Goal: Navigation & Orientation: Find specific page/section

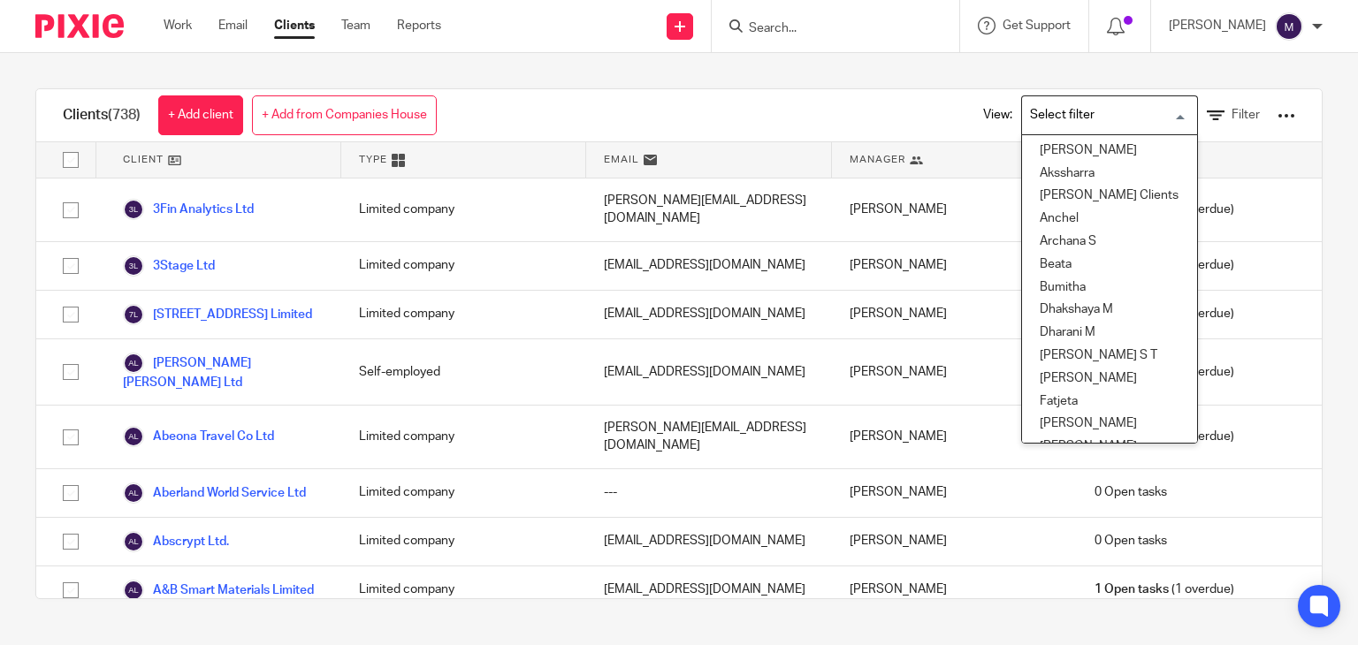
click at [1100, 118] on input "Search for option" at bounding box center [1106, 115] width 164 height 31
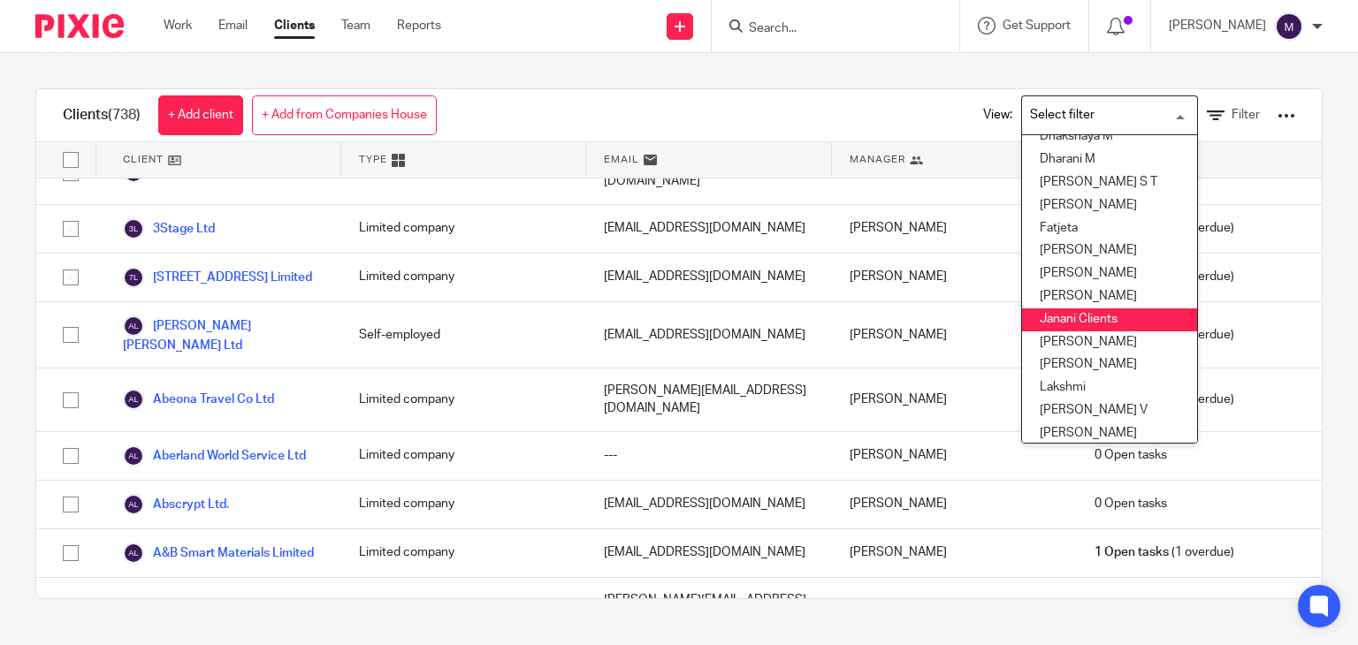
scroll to position [176, 0]
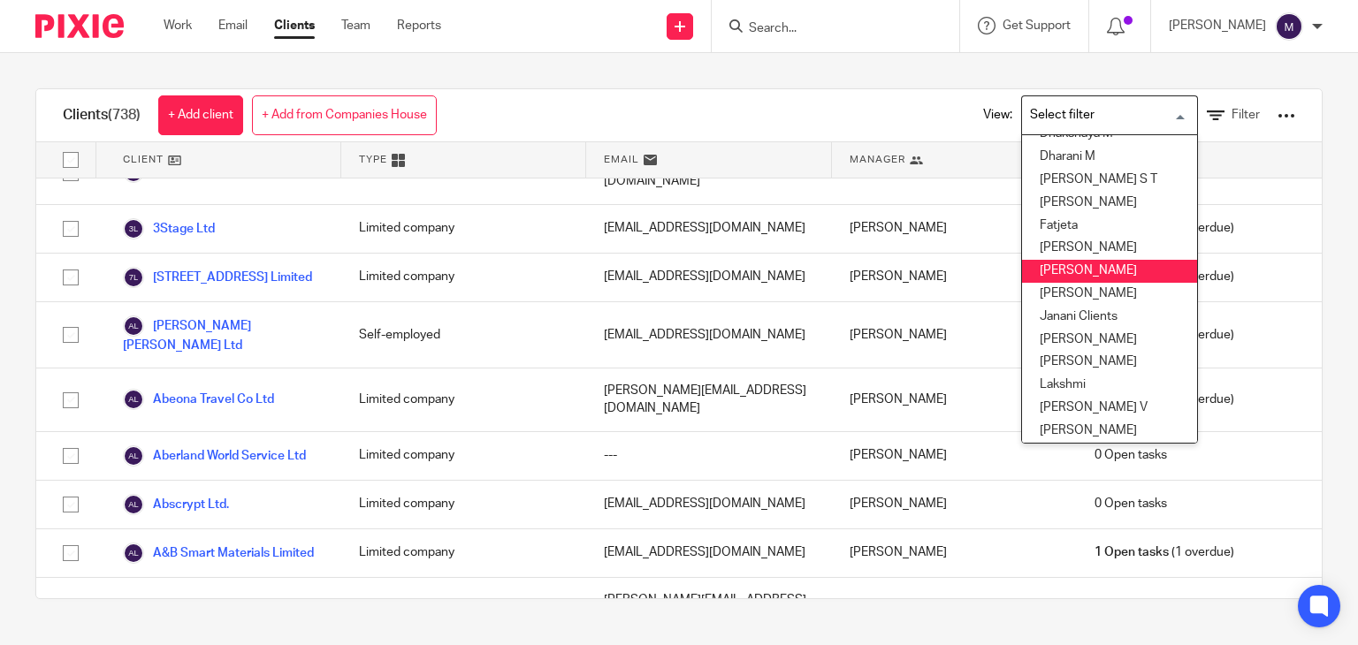
click at [1056, 272] on li "Hely Patel" at bounding box center [1109, 271] width 175 height 23
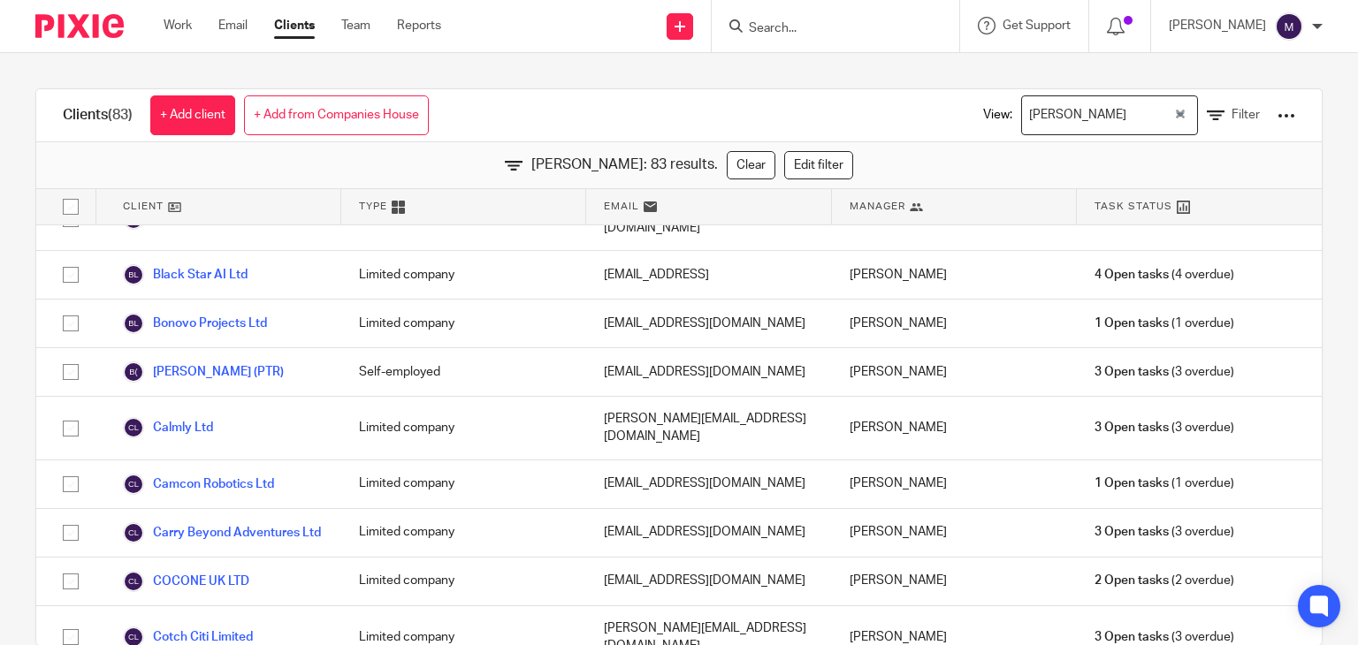
scroll to position [0, 0]
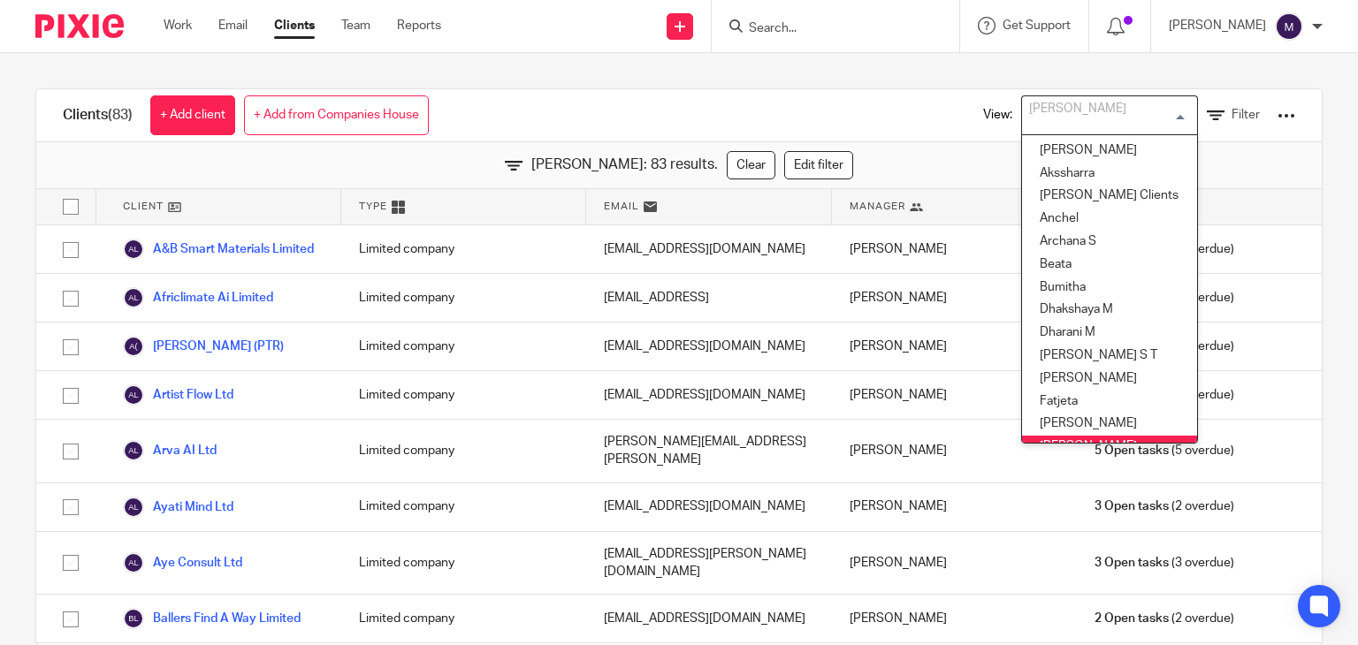
click at [1061, 105] on div "[PERSON_NAME]" at bounding box center [1105, 113] width 167 height 34
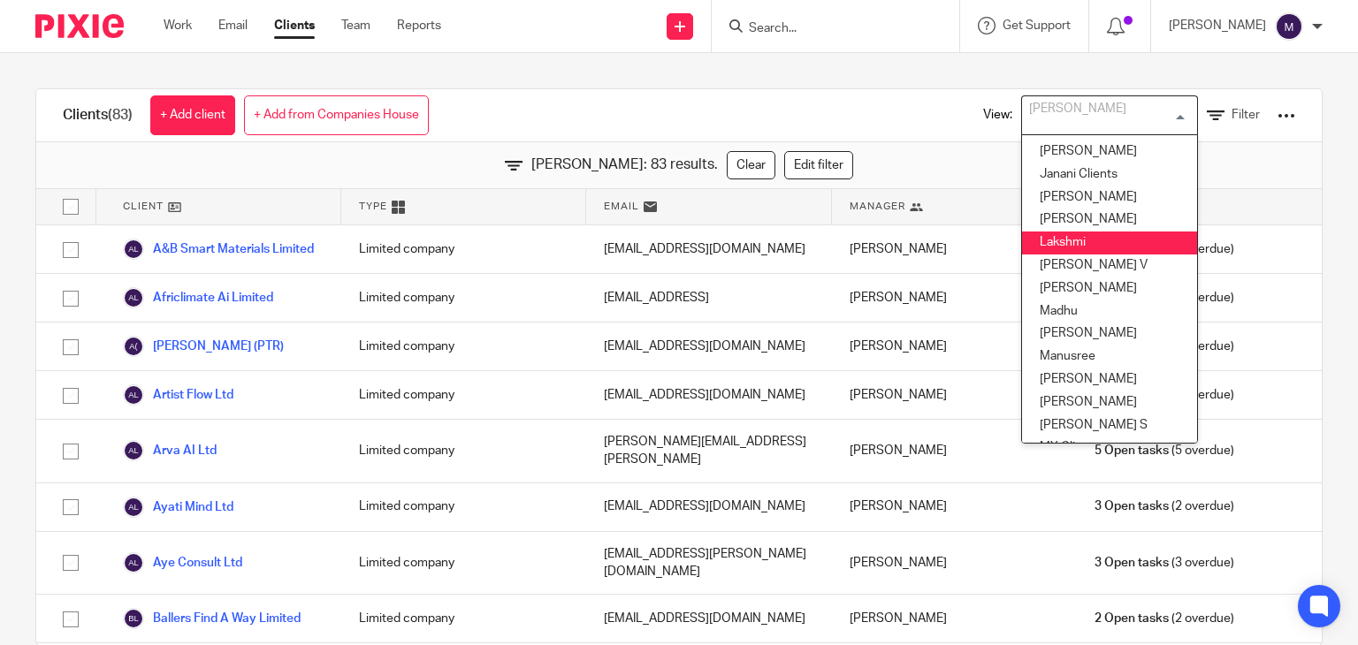
scroll to position [336, 0]
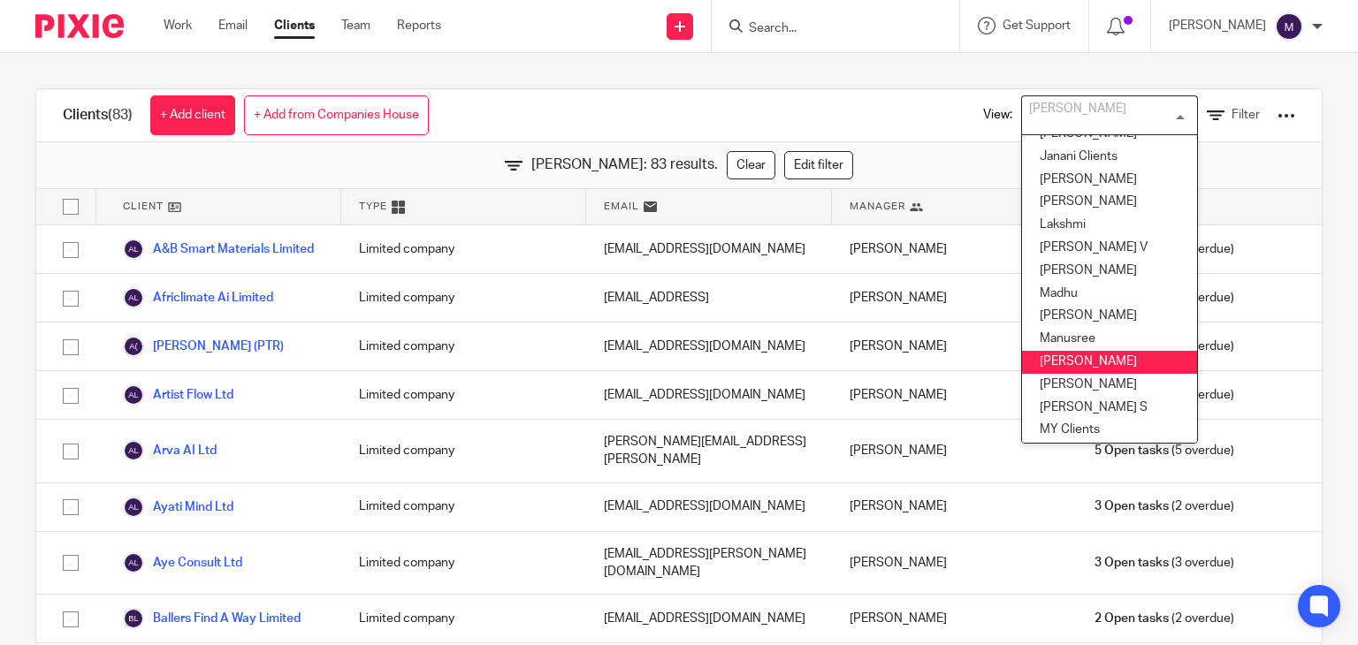
click at [1039, 362] on li "[PERSON_NAME]" at bounding box center [1109, 362] width 175 height 23
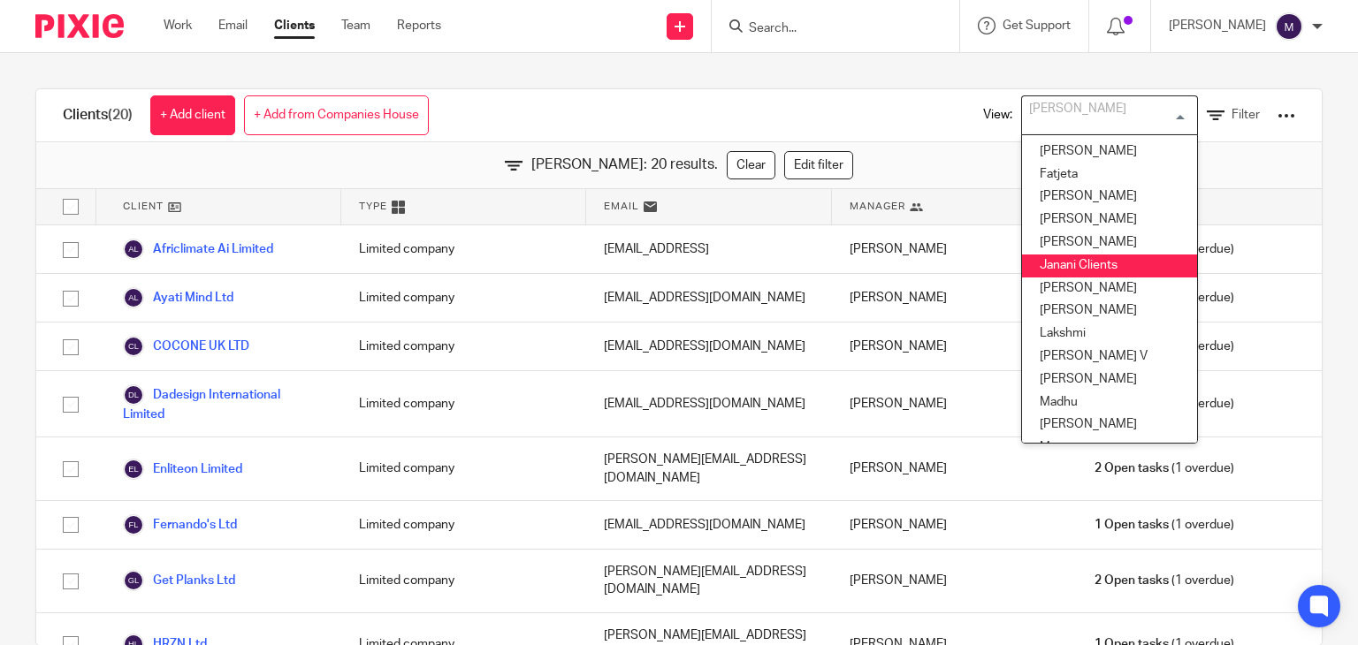
scroll to position [226, 0]
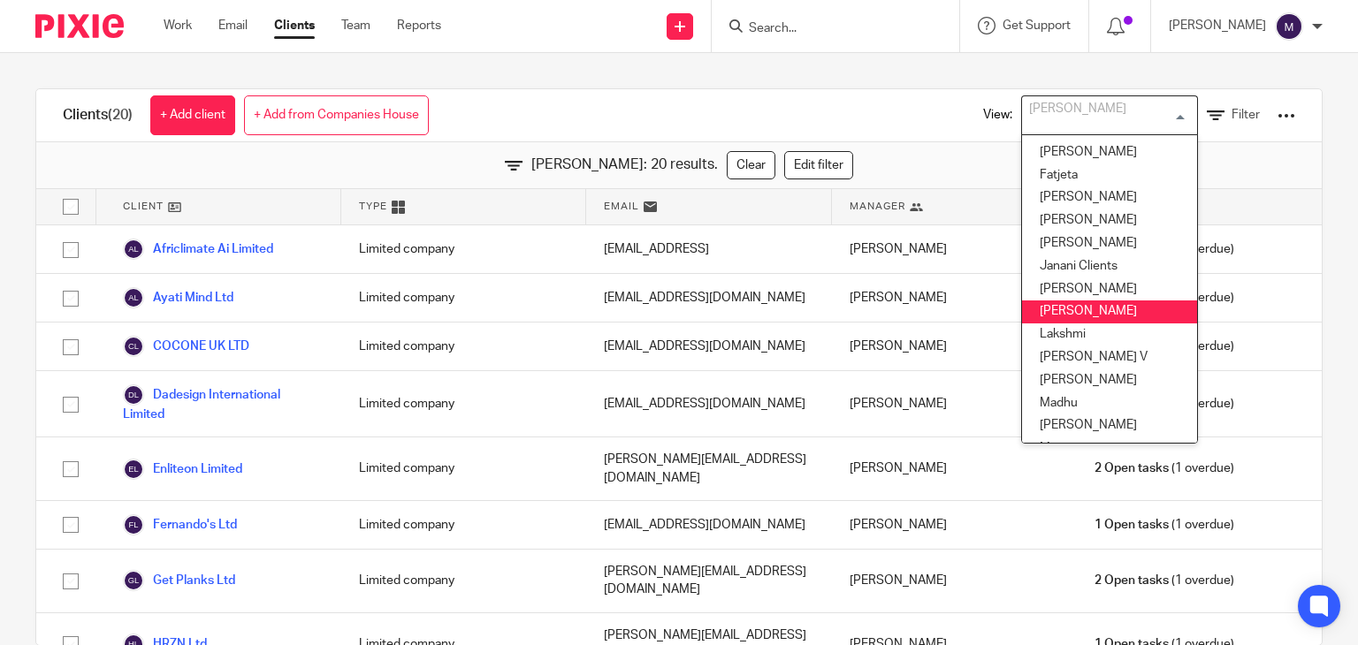
click at [1032, 310] on li "[PERSON_NAME]" at bounding box center [1109, 312] width 175 height 23
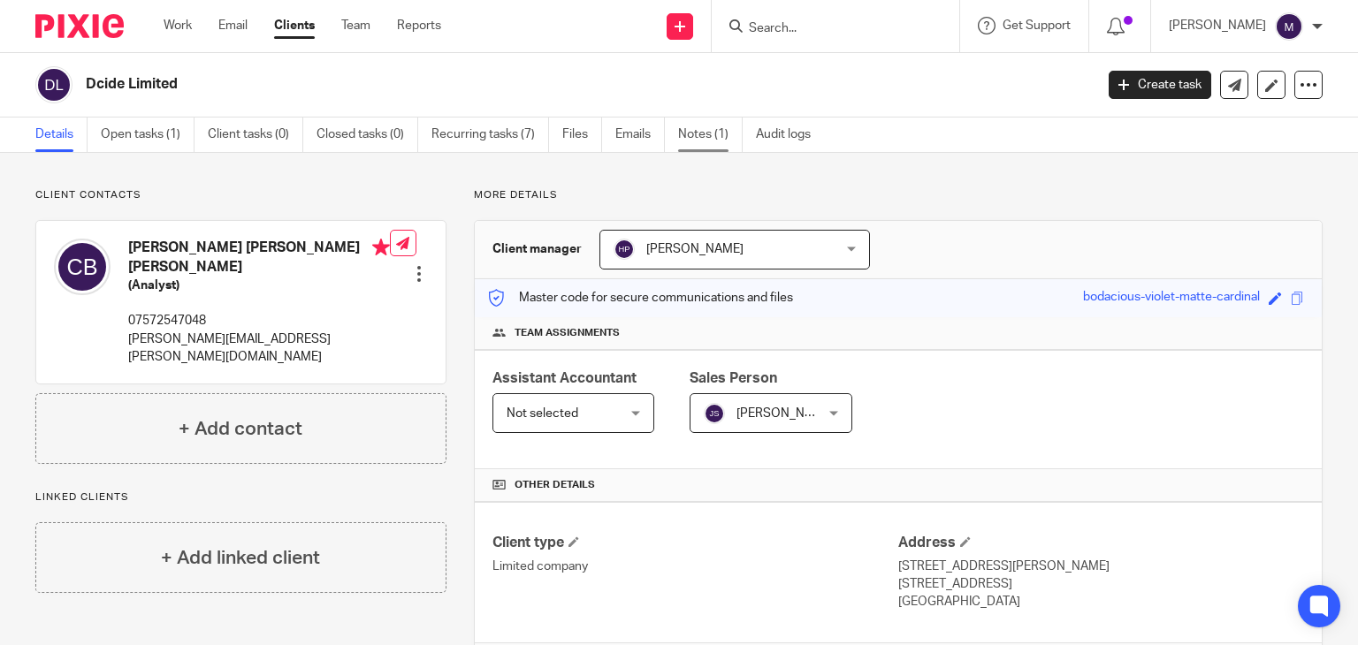
click at [690, 141] on link "Notes (1)" at bounding box center [710, 135] width 65 height 34
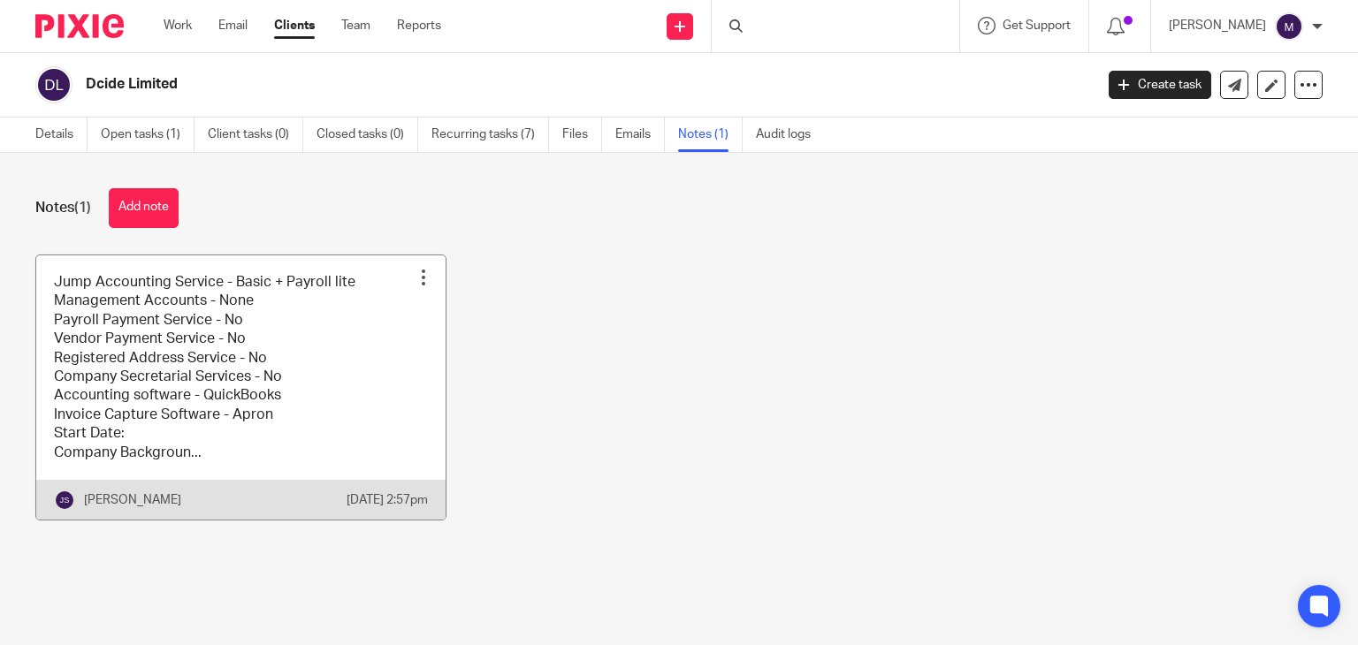
click at [326, 379] on link at bounding box center [240, 388] width 409 height 264
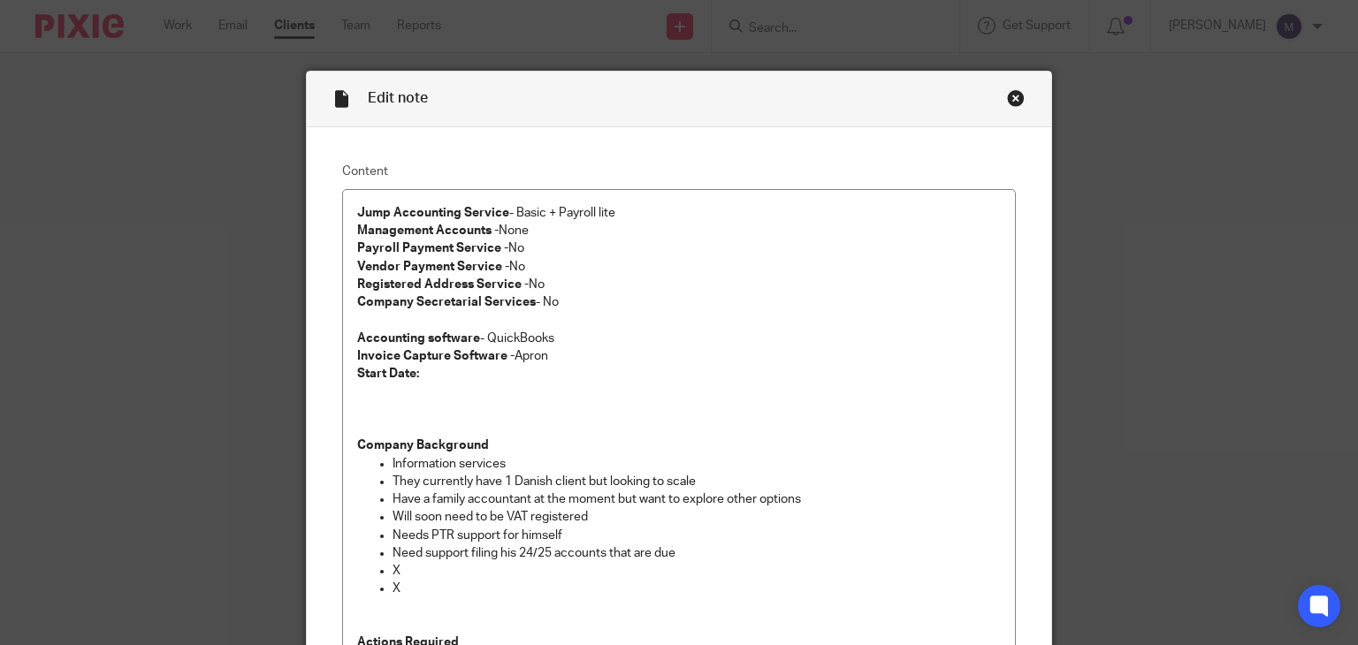
click at [1010, 100] on div "Close this dialog window" at bounding box center [1016, 98] width 18 height 18
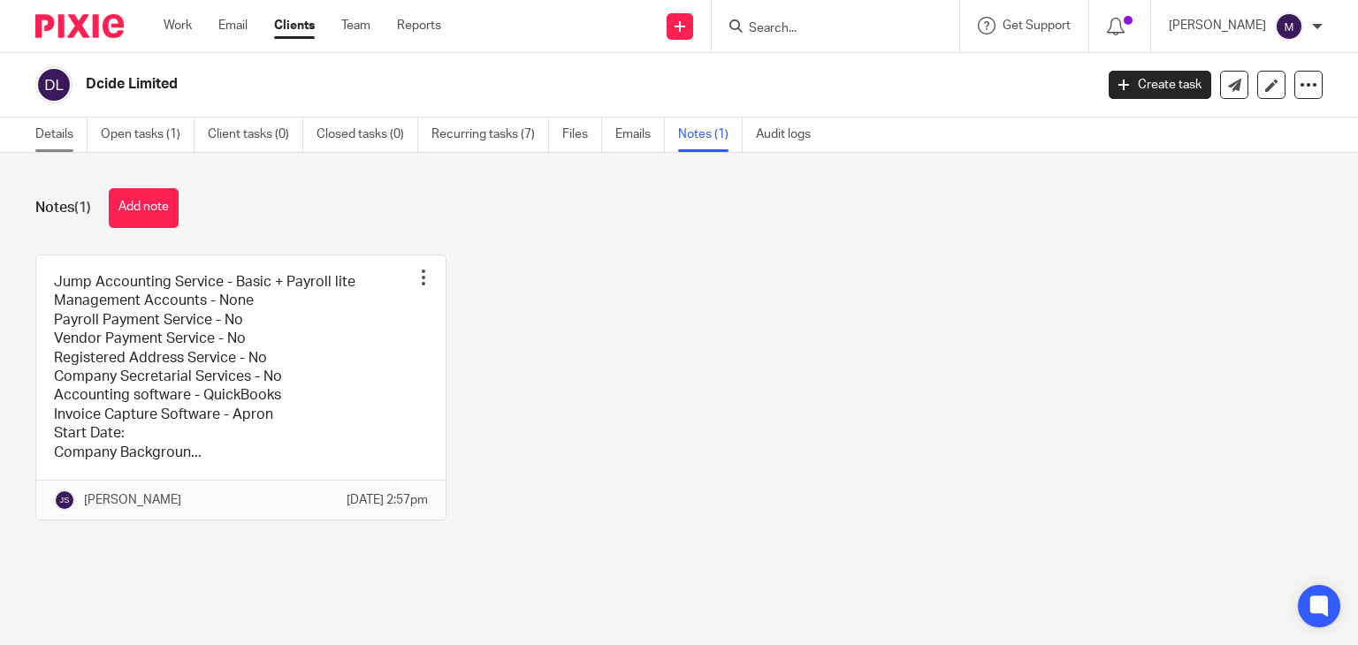
click at [64, 136] on link "Details" at bounding box center [61, 135] width 52 height 34
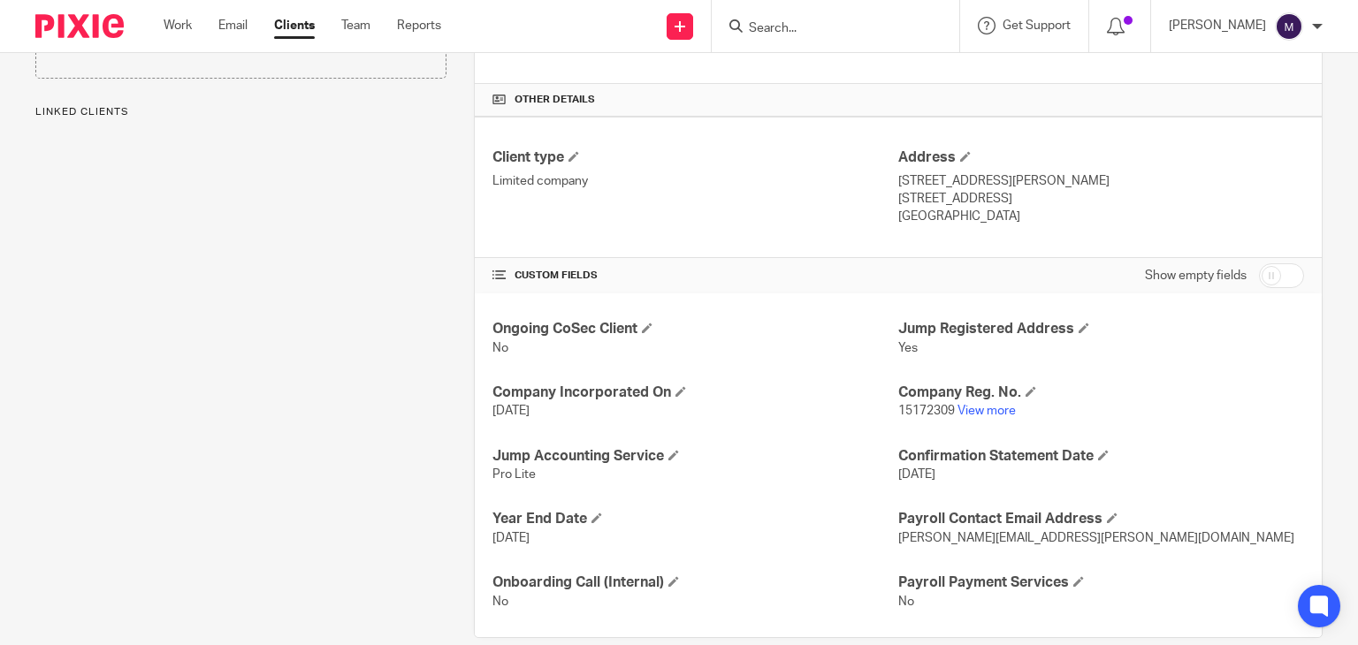
scroll to position [387, 0]
click at [988, 401] on p "15172309 View more" at bounding box center [1101, 410] width 406 height 18
click at [988, 411] on link "View more" at bounding box center [986, 409] width 58 height 12
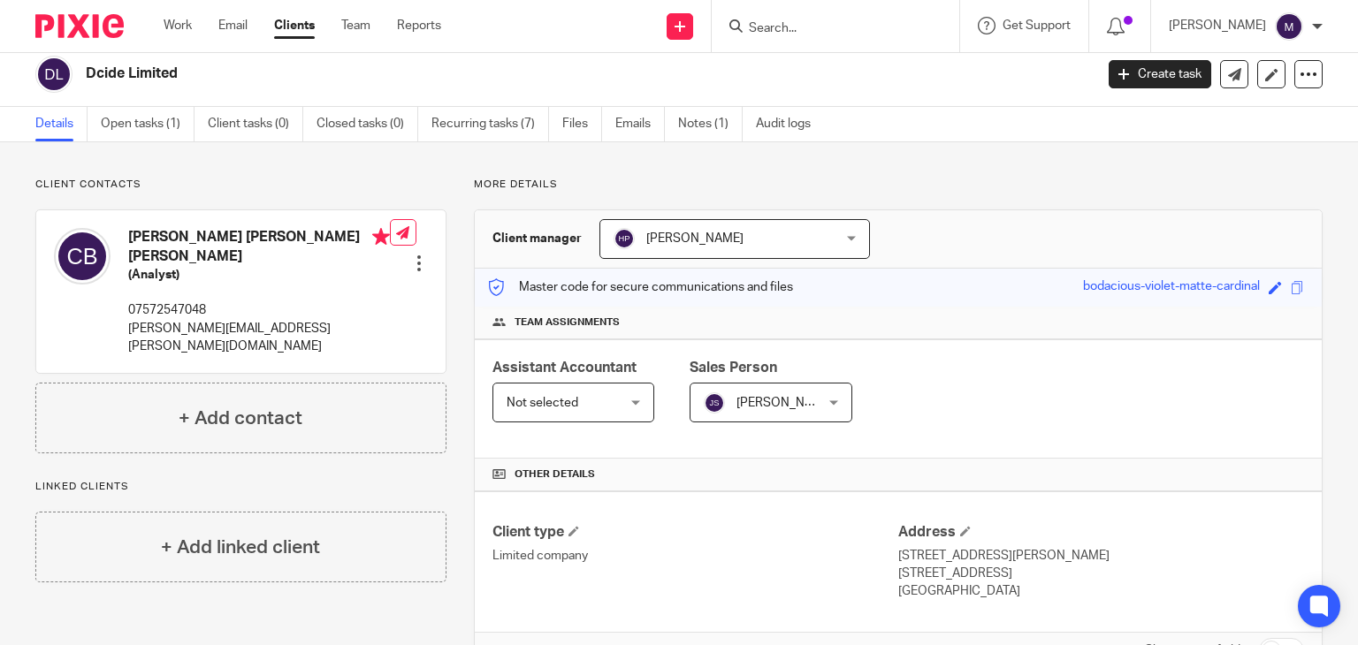
scroll to position [0, 0]
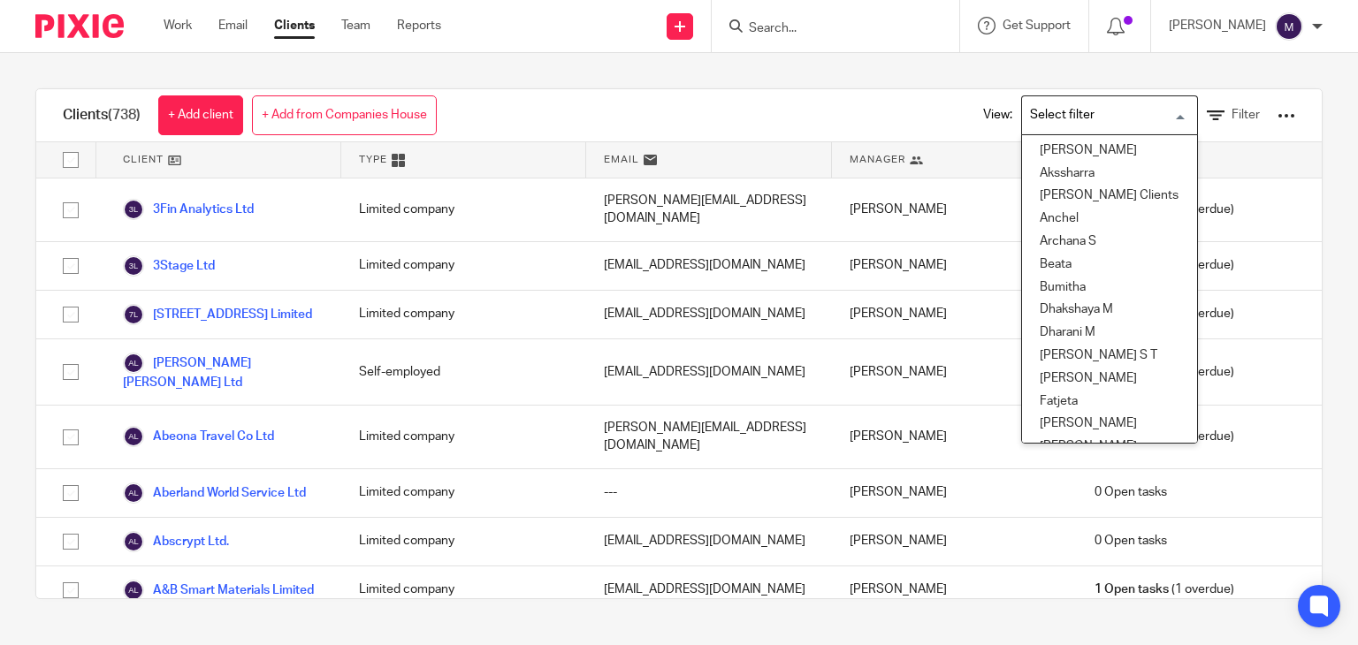
click at [1068, 121] on input "Search for option" at bounding box center [1106, 115] width 164 height 31
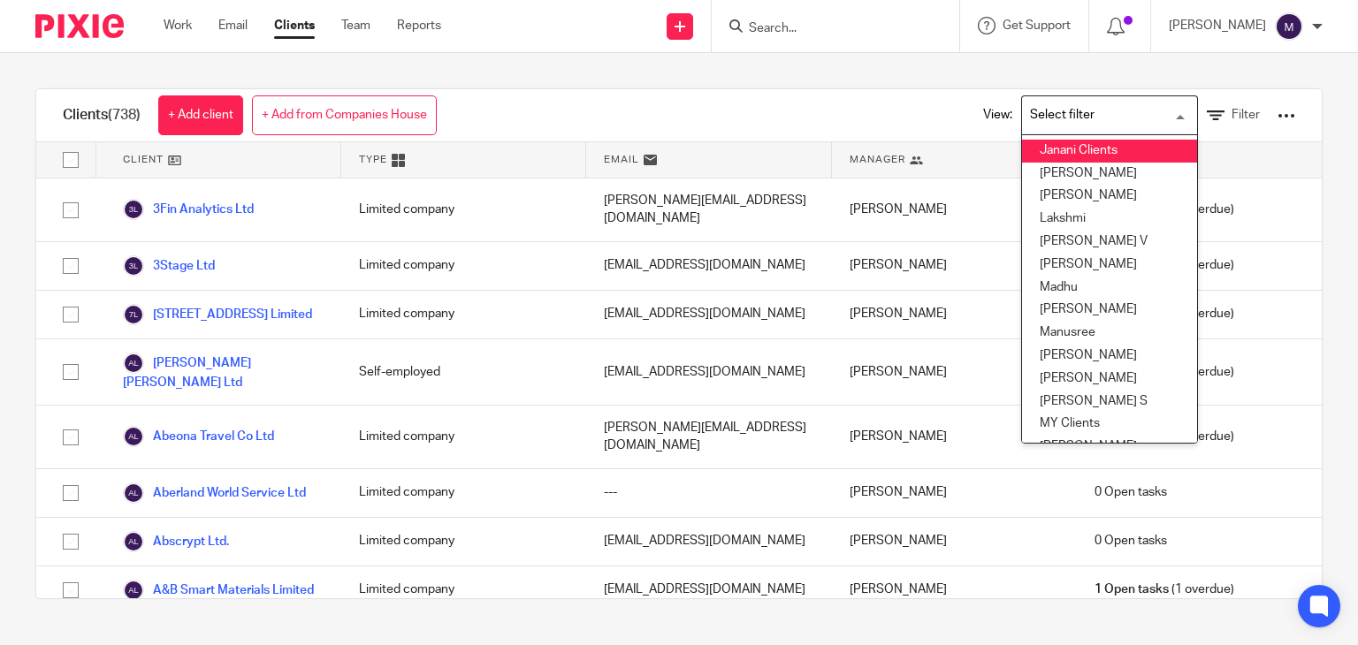
scroll to position [364, 0]
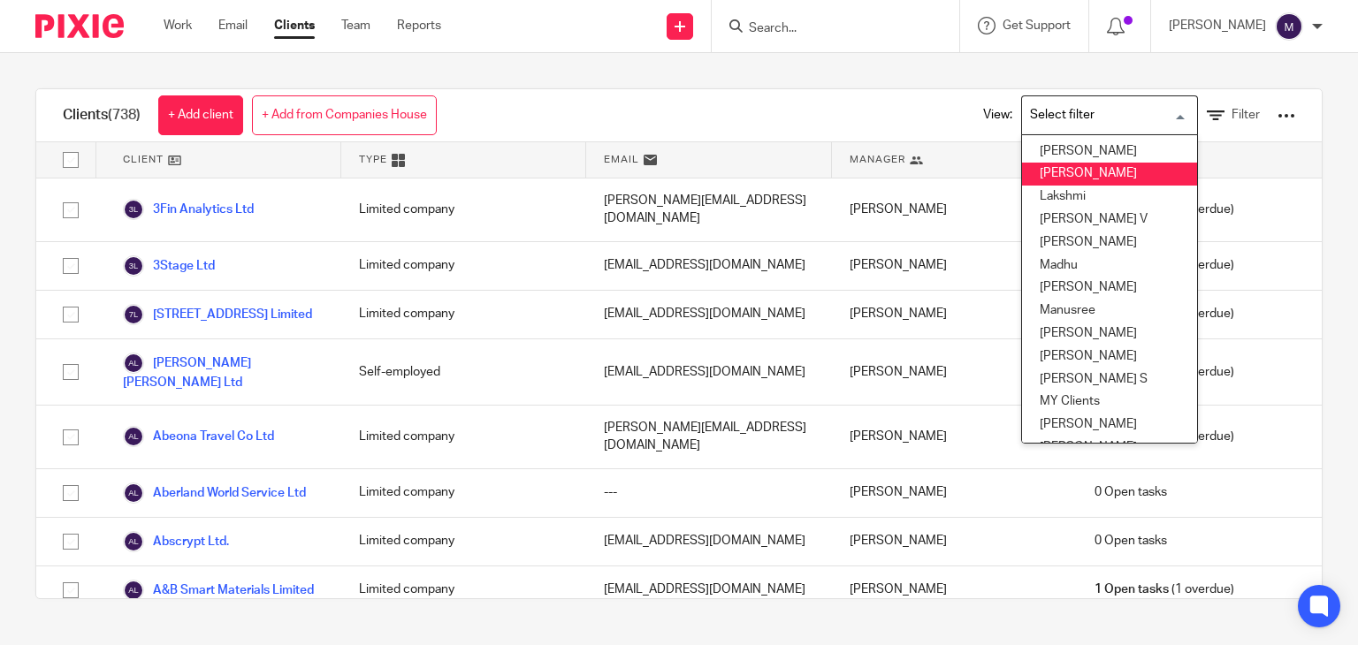
click at [1049, 181] on li "[PERSON_NAME]" at bounding box center [1109, 174] width 175 height 23
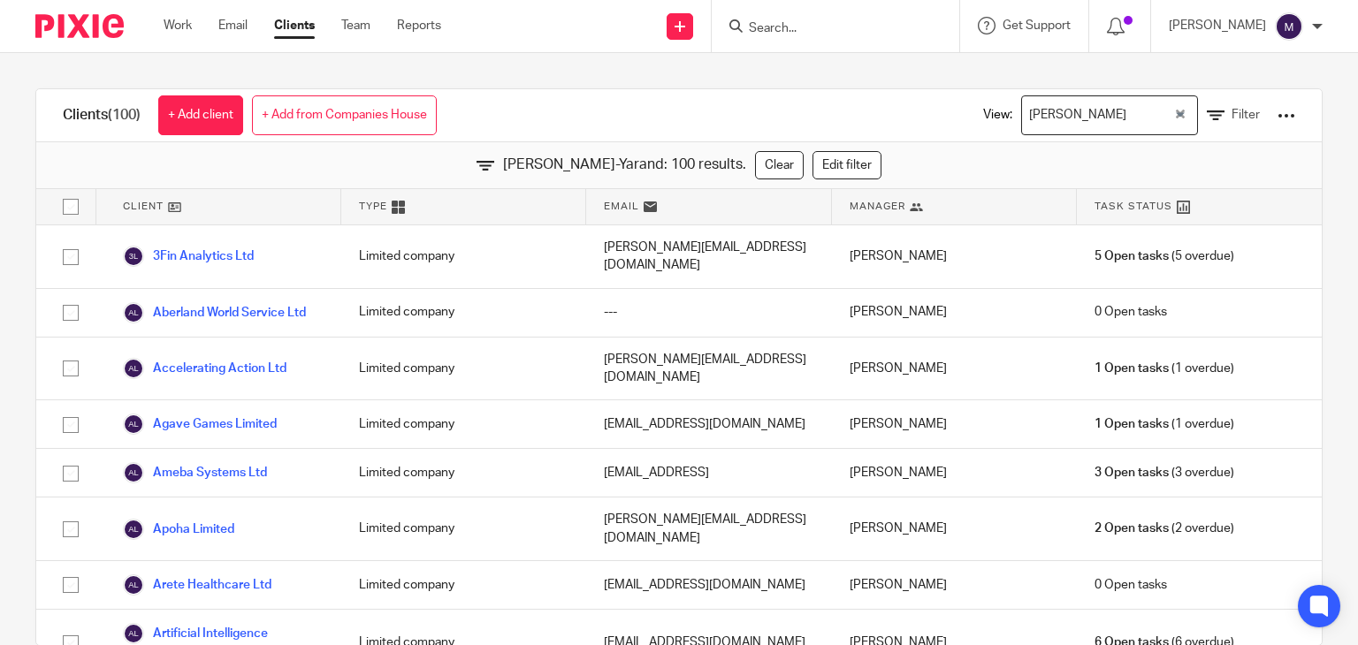
click at [870, 37] on div at bounding box center [836, 26] width 248 height 52
click at [807, 24] on input "Search" at bounding box center [826, 29] width 159 height 16
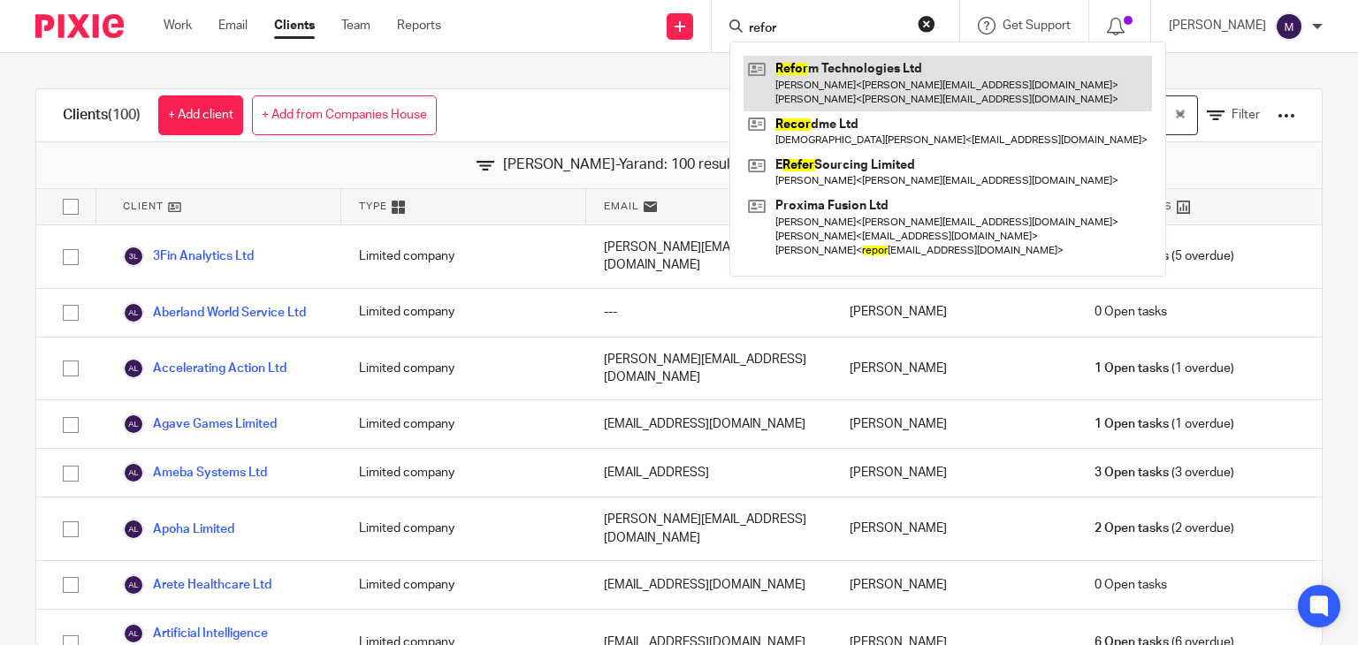
type input "refor"
click at [903, 90] on link at bounding box center [948, 83] width 408 height 55
